Goal: Transaction & Acquisition: Purchase product/service

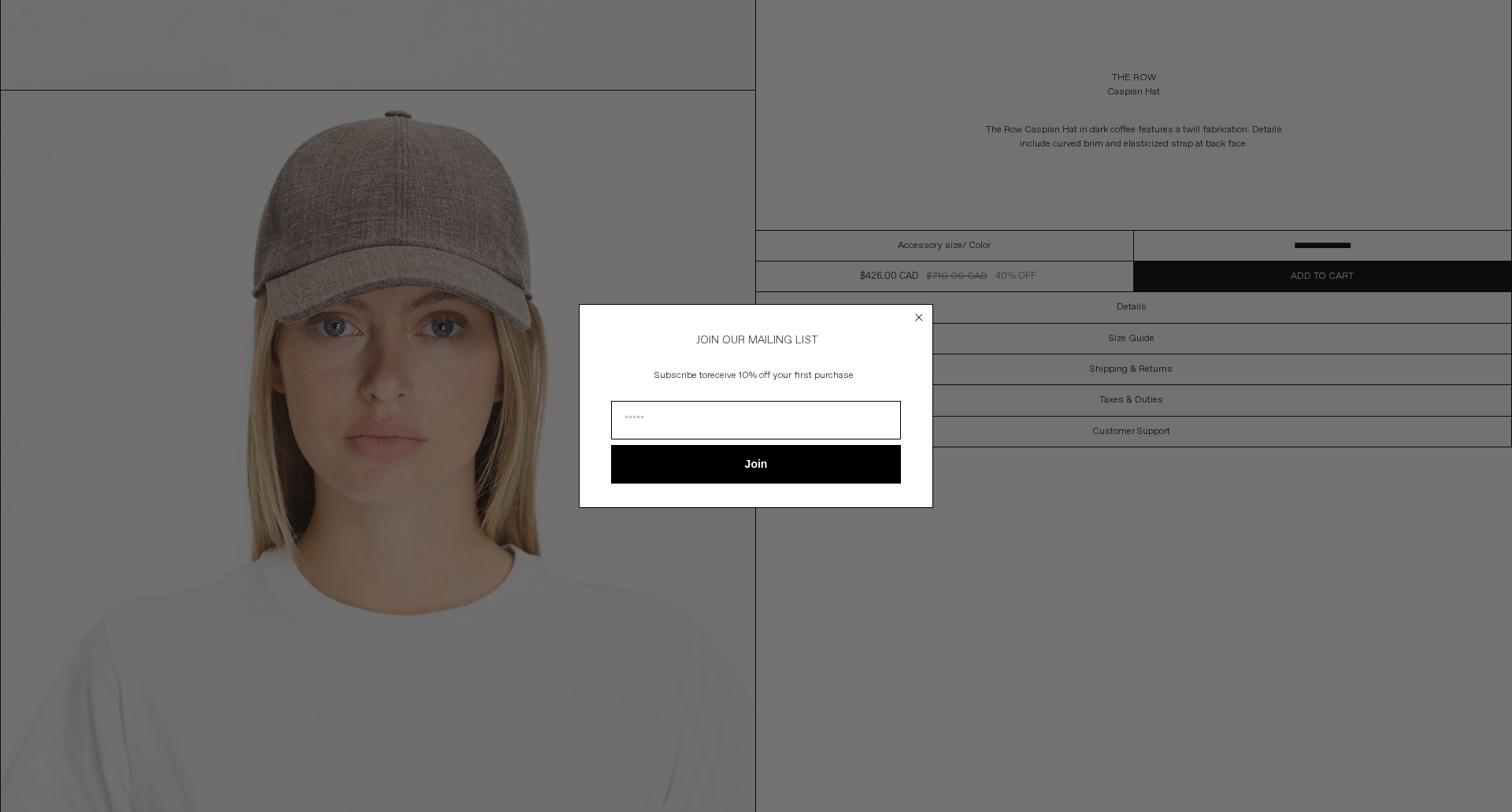
click at [446, 289] on div "Close dialog JOIN OUR MAILING LIST Subscribe to receive 10% off your first purc…" at bounding box center [756, 406] width 1512 height 812
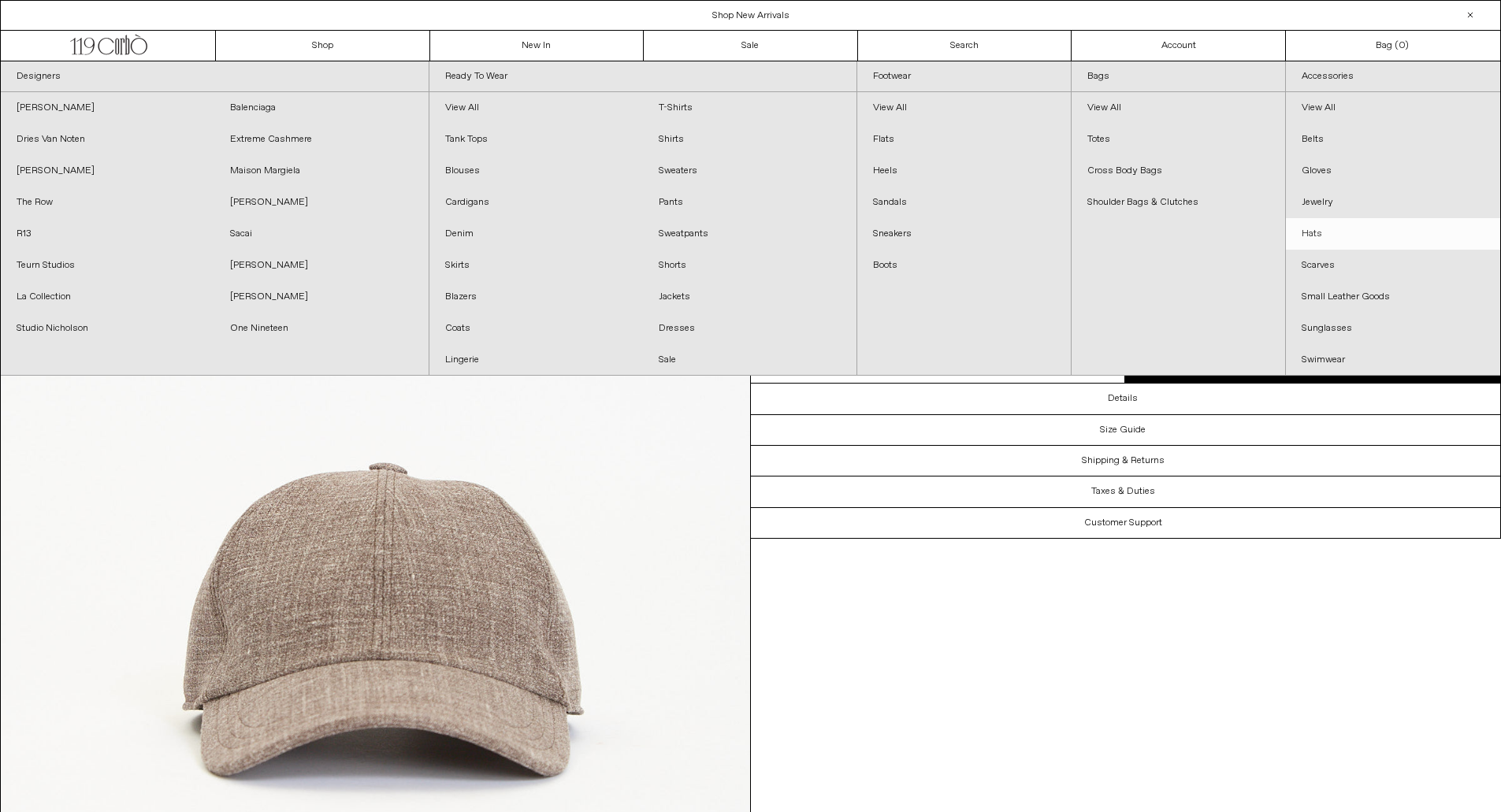
click at [1335, 232] on link "Hats" at bounding box center [1393, 234] width 215 height 32
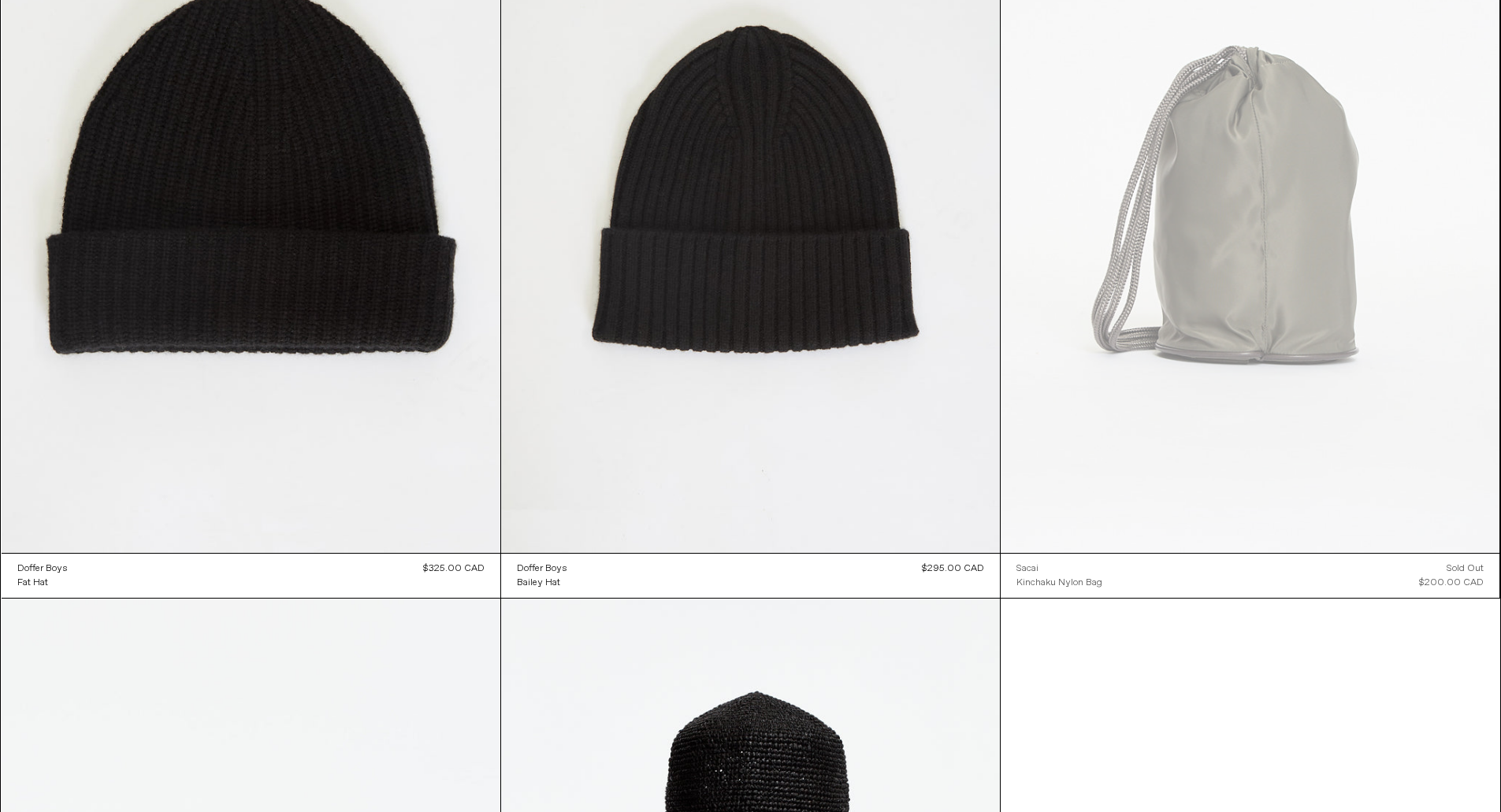
scroll to position [3321, 0]
